Goal: Task Accomplishment & Management: Manage account settings

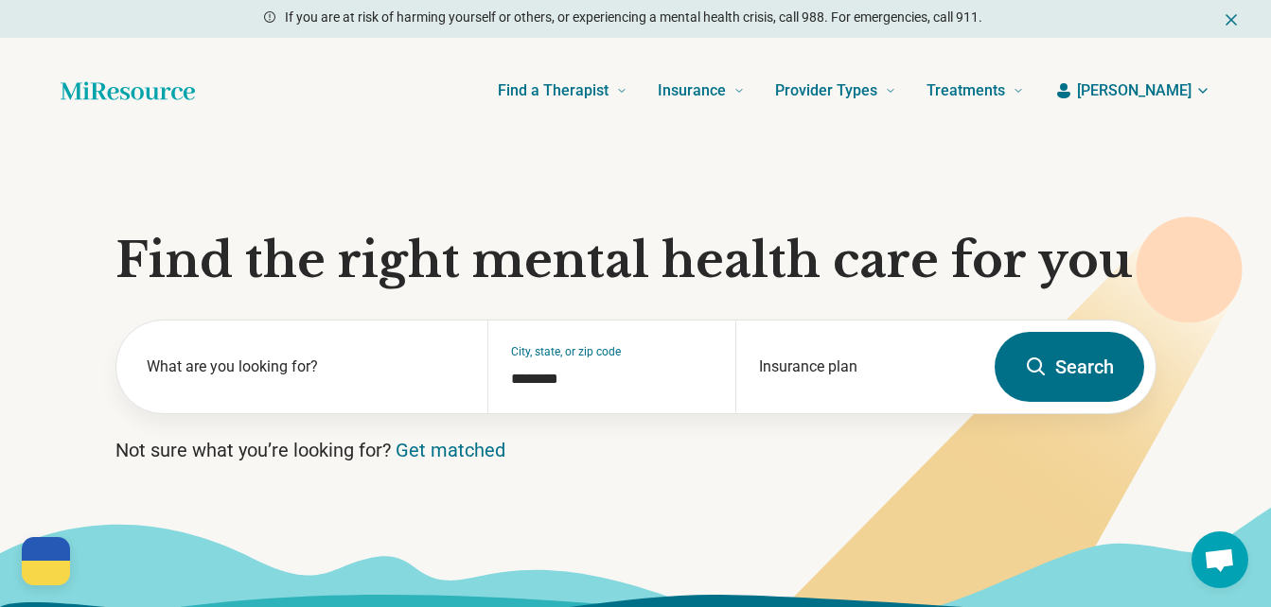
click at [1176, 91] on span "[PERSON_NAME]" at bounding box center [1134, 90] width 114 height 23
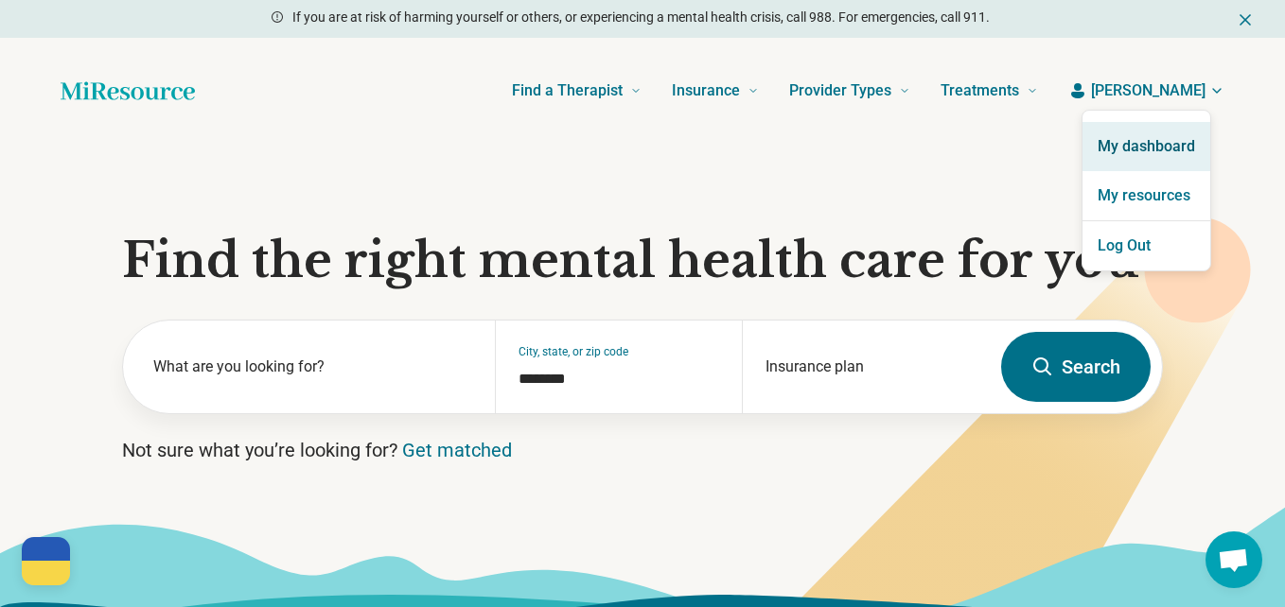
click at [1149, 150] on link "My dashboard" at bounding box center [1147, 146] width 128 height 49
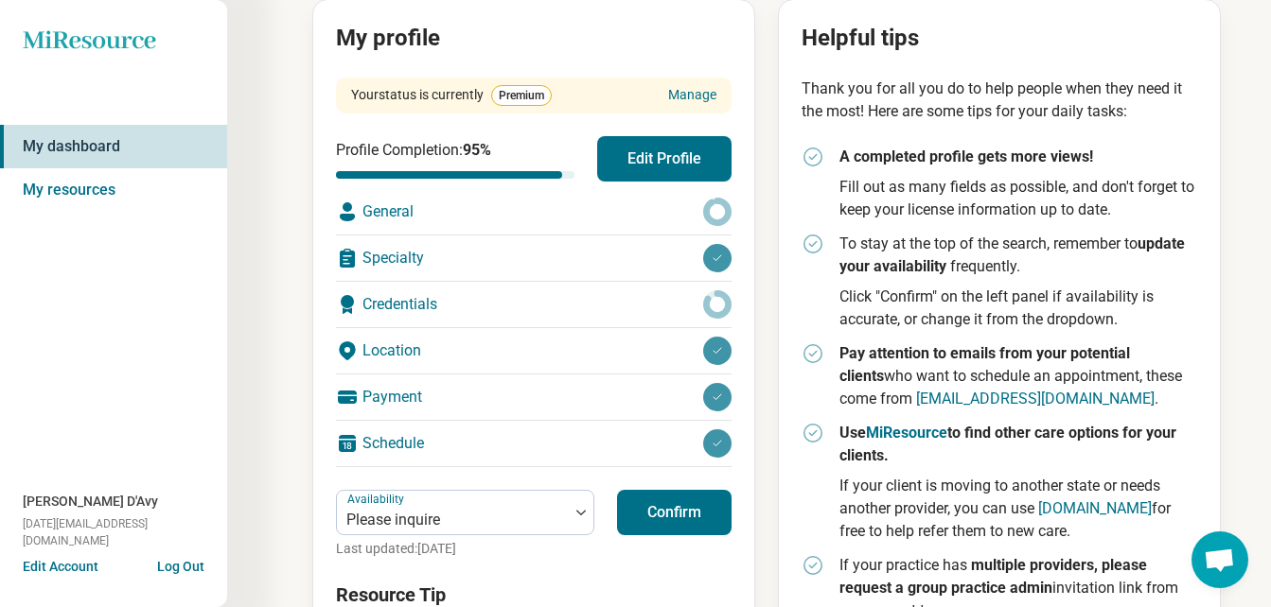
scroll to position [367, 0]
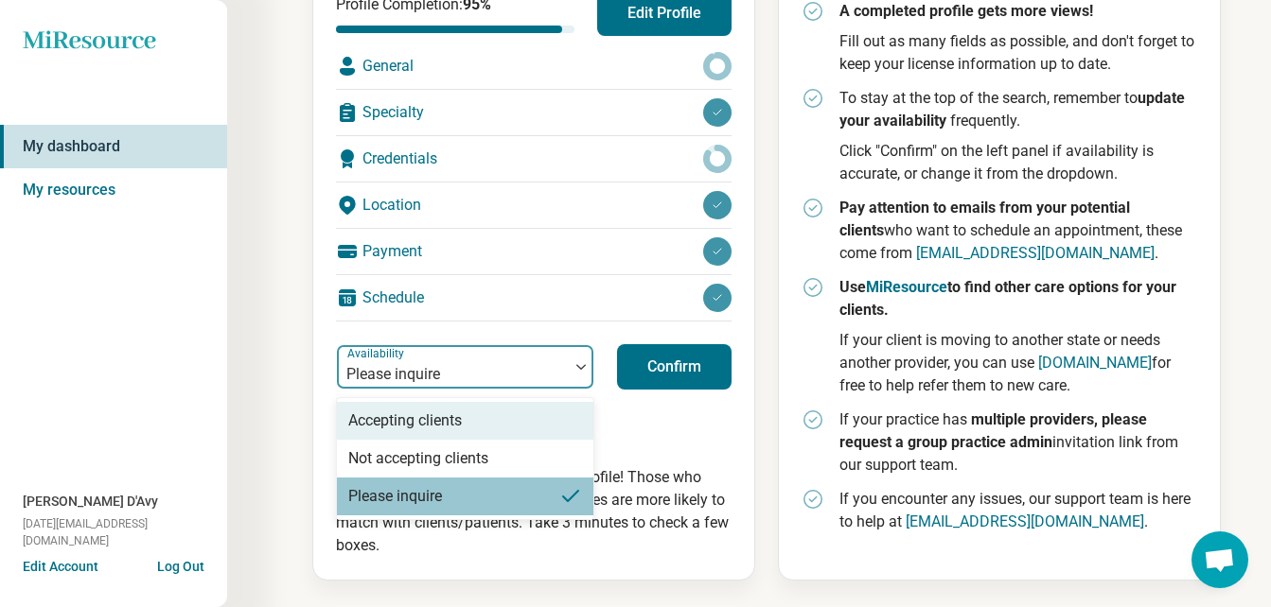
click at [487, 373] on div at bounding box center [452, 374] width 217 height 26
click at [445, 419] on div "Accepting clients" at bounding box center [405, 421] width 114 height 23
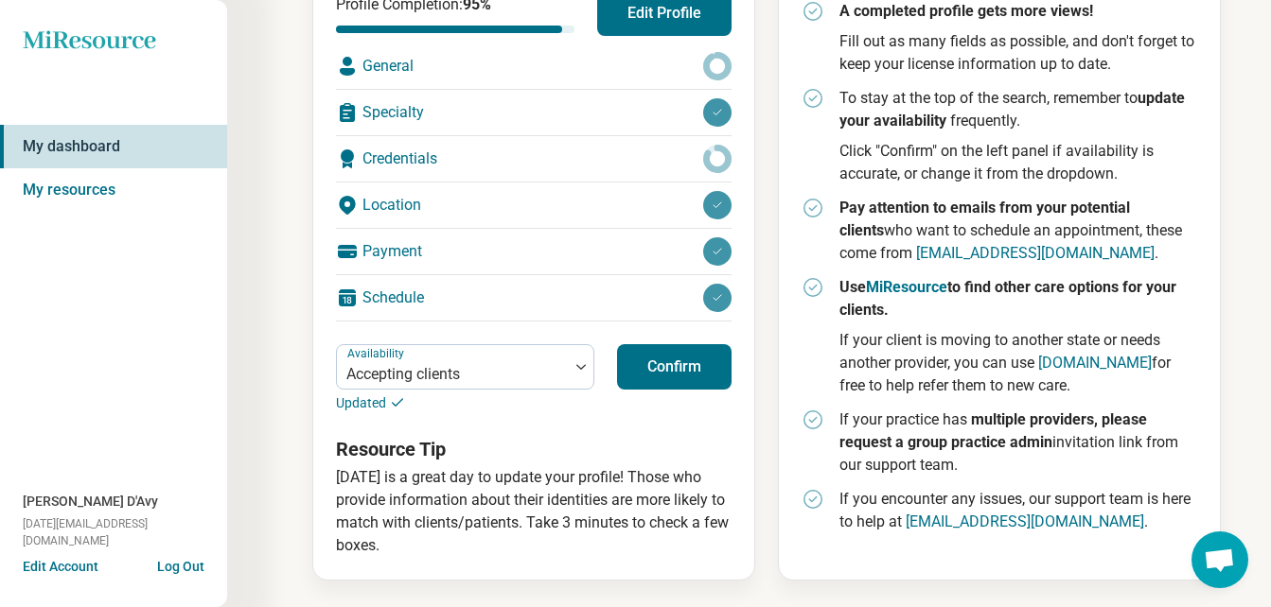
click at [648, 364] on button "Confirm" at bounding box center [674, 366] width 114 height 45
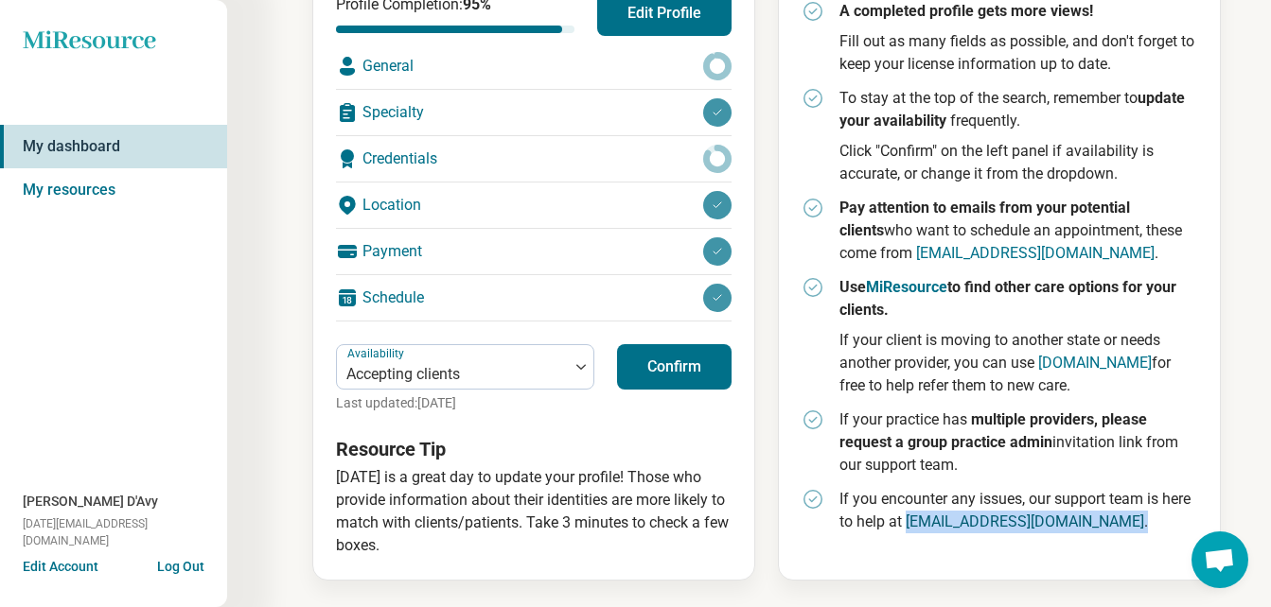
drag, startPoint x: 1085, startPoint y: 520, endPoint x: 908, endPoint y: 518, distance: 177.0
click at [908, 518] on p "If you encounter any issues, our support team is here to help at [EMAIL_ADDRESS…" at bounding box center [1018, 510] width 358 height 45
copy p "[EMAIL_ADDRESS][DOMAIN_NAME] ."
